Goal: Use online tool/utility: Utilize a website feature to perform a specific function

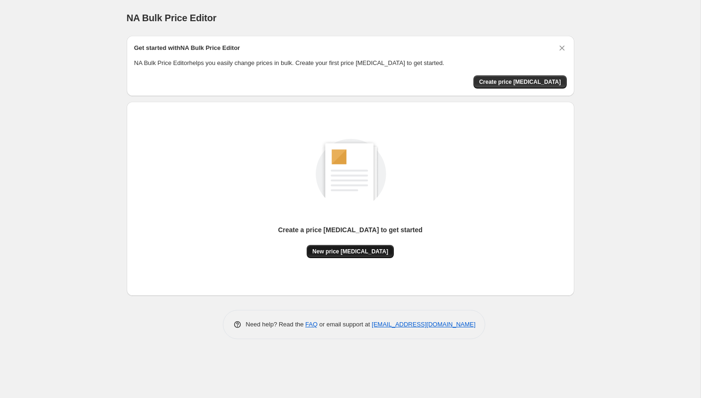
click at [344, 252] on span "New price [MEDICAL_DATA]" at bounding box center [351, 252] width 76 height 8
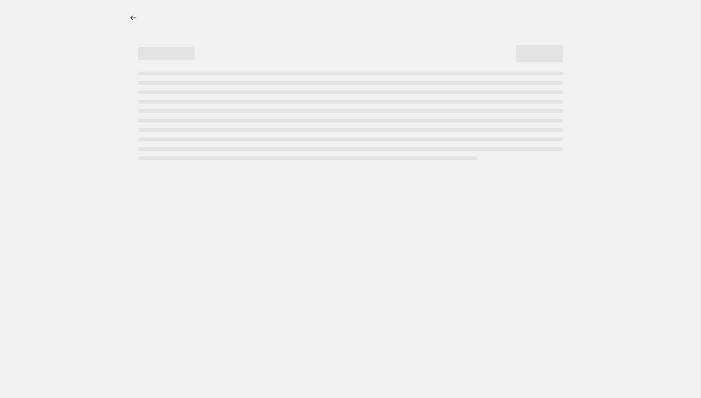
select select "percentage"
